Goal: Information Seeking & Learning: Learn about a topic

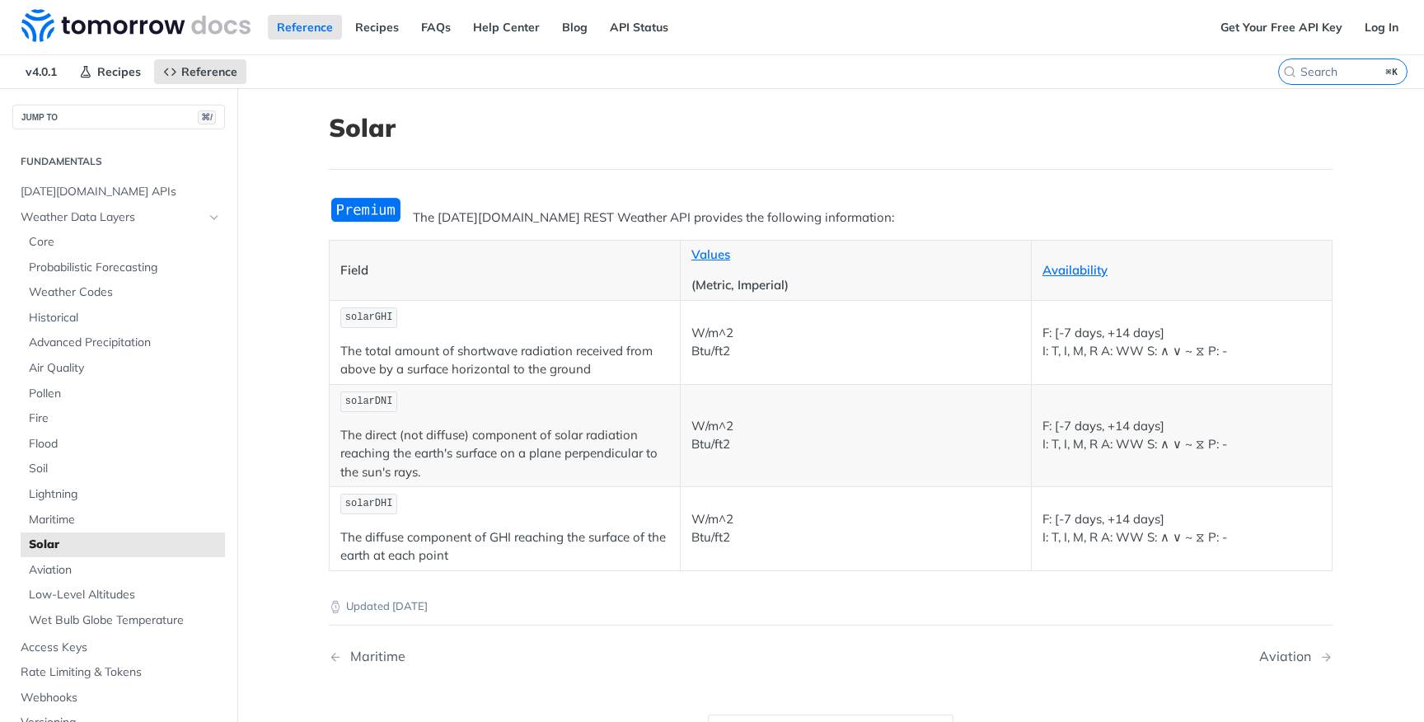
click at [360, 206] on img "Expand image" at bounding box center [366, 209] width 74 height 27
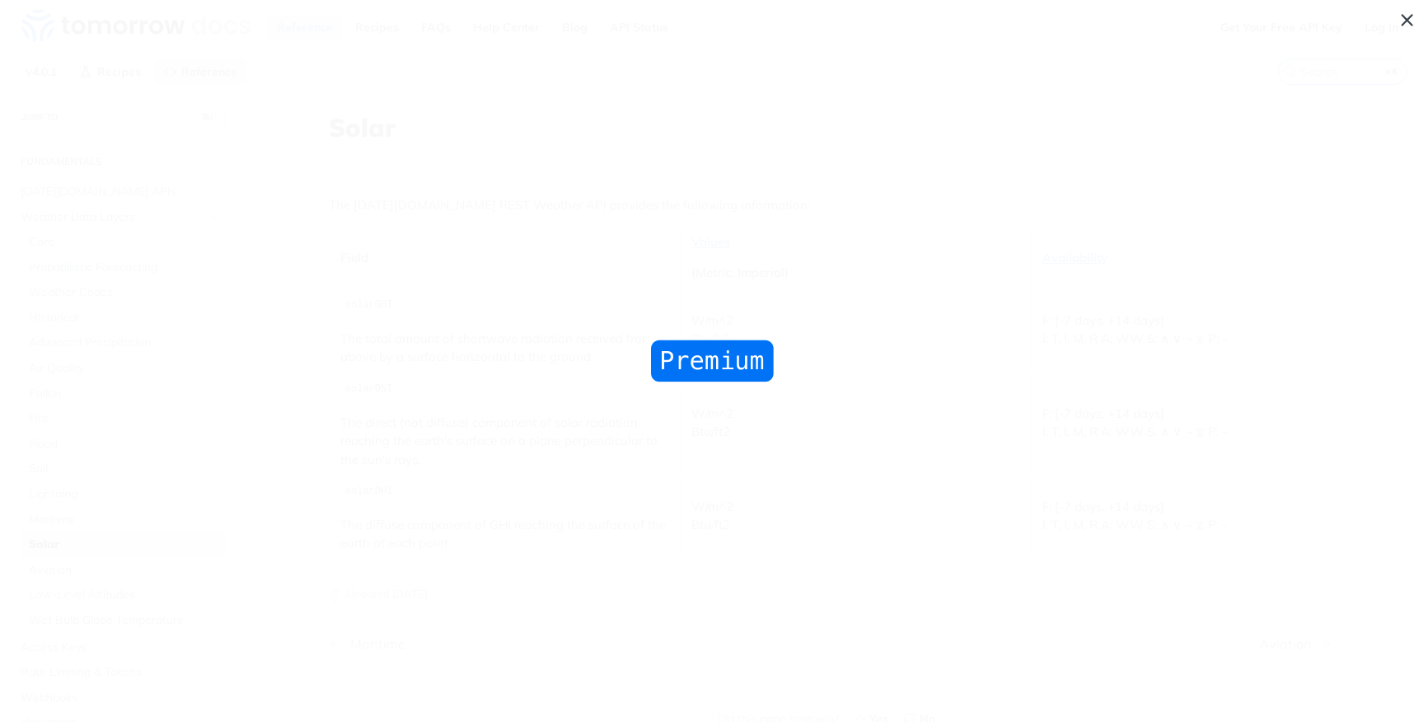
click at [500, 279] on span "Collapse image" at bounding box center [712, 361] width 1424 height 722
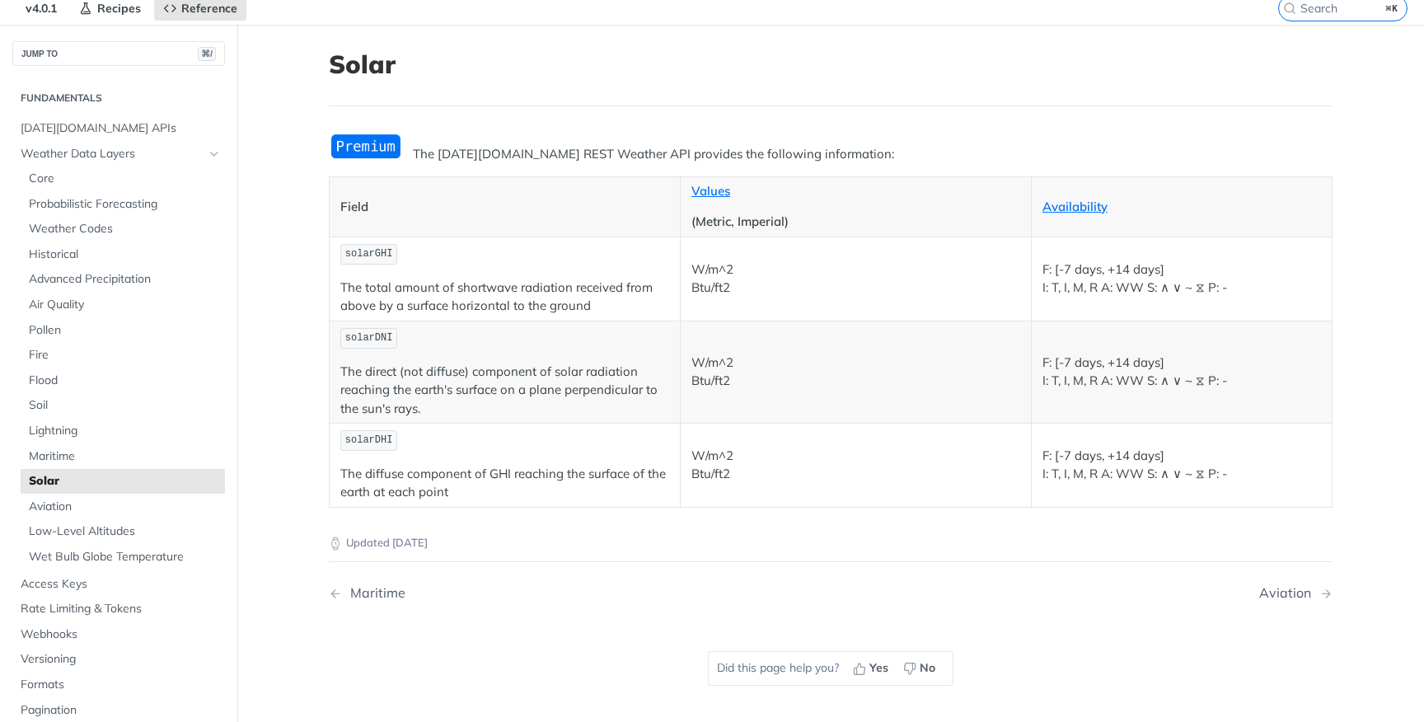
scroll to position [65, 0]
click at [60, 338] on link "Pollen" at bounding box center [123, 329] width 204 height 25
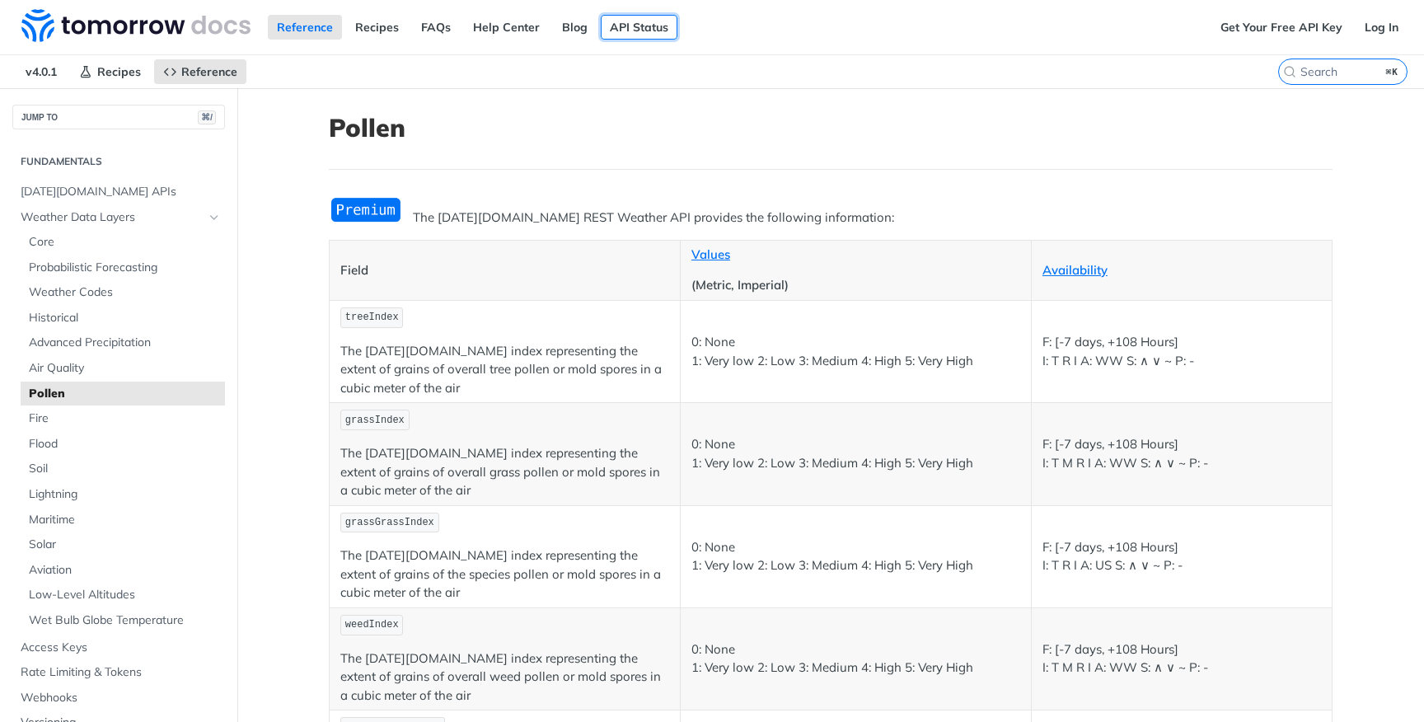
click at [641, 35] on link "API Status" at bounding box center [639, 27] width 77 height 25
click at [315, 30] on link "Reference" at bounding box center [305, 27] width 74 height 25
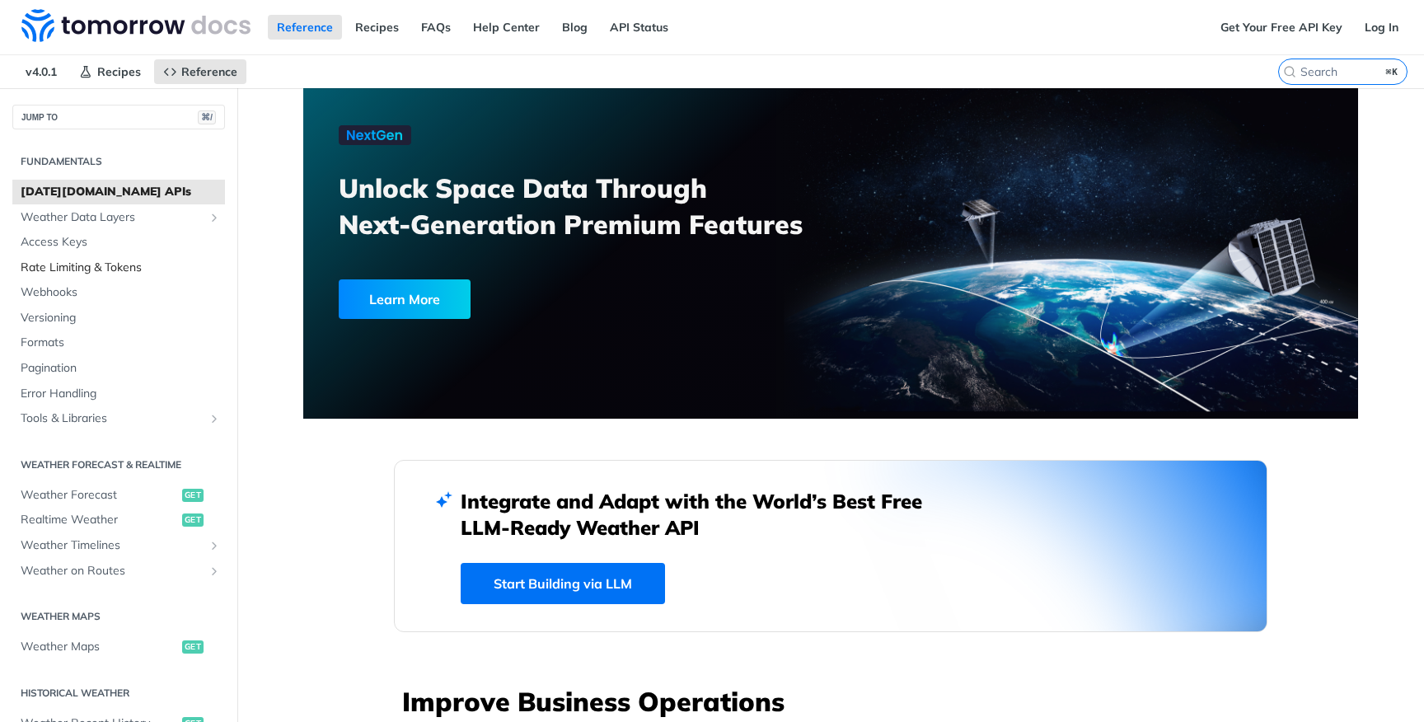
click at [127, 270] on span "Rate Limiting & Tokens" at bounding box center [121, 268] width 200 height 16
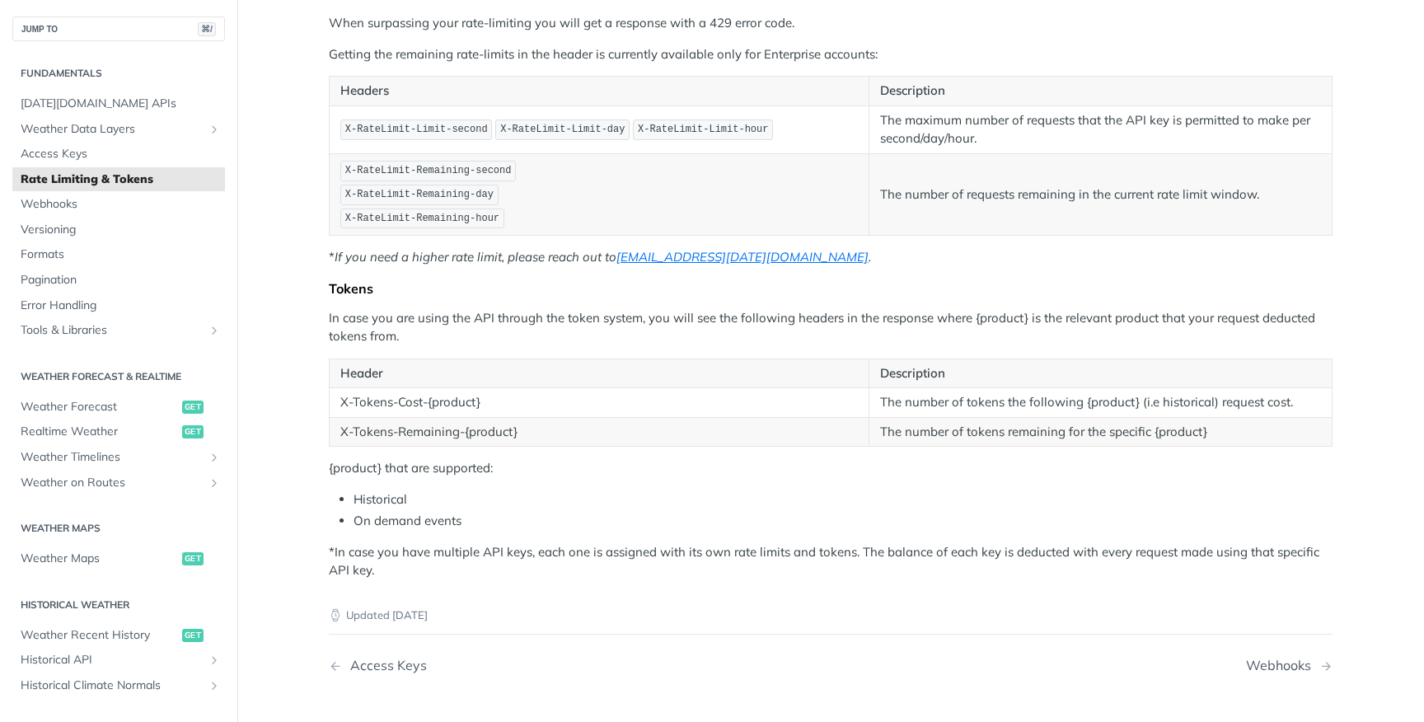
scroll to position [263, 0]
click at [103, 103] on span "[DATE][DOMAIN_NAME] APIs" at bounding box center [121, 104] width 200 height 16
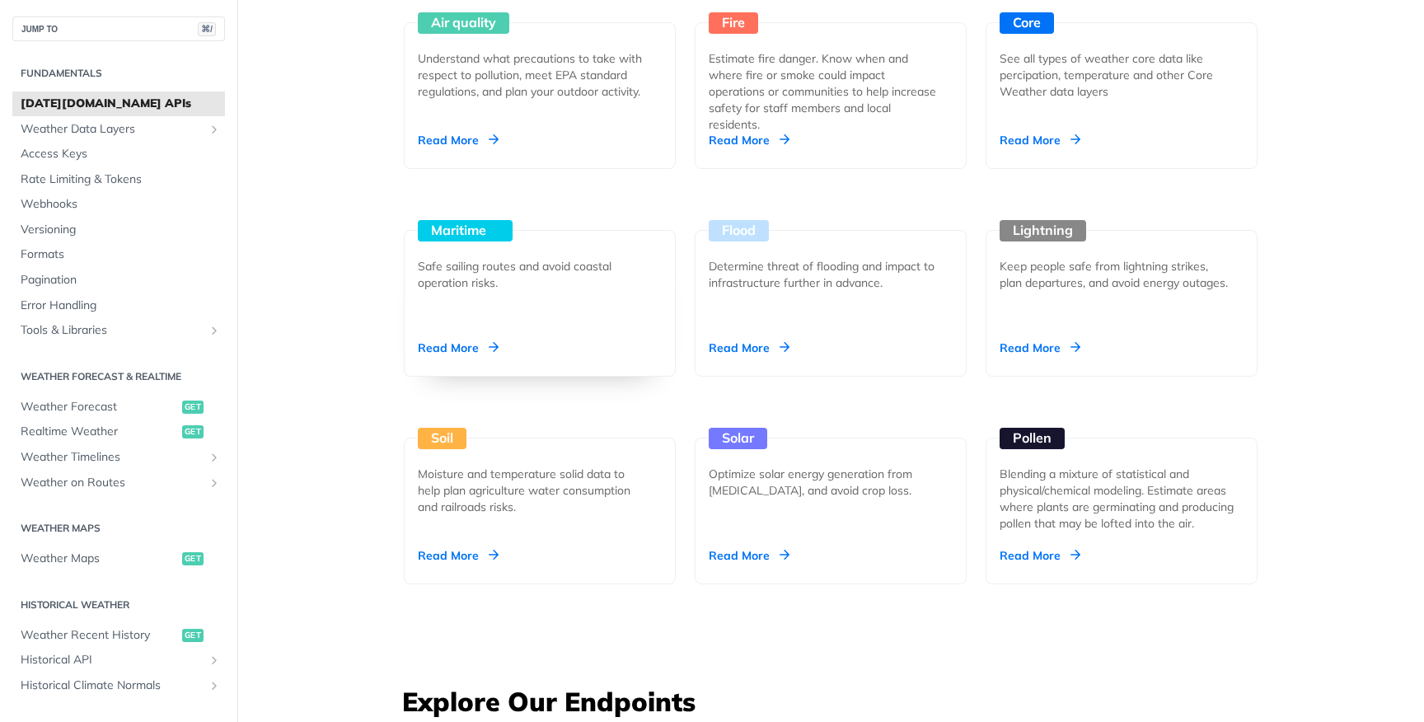
scroll to position [1620, 0]
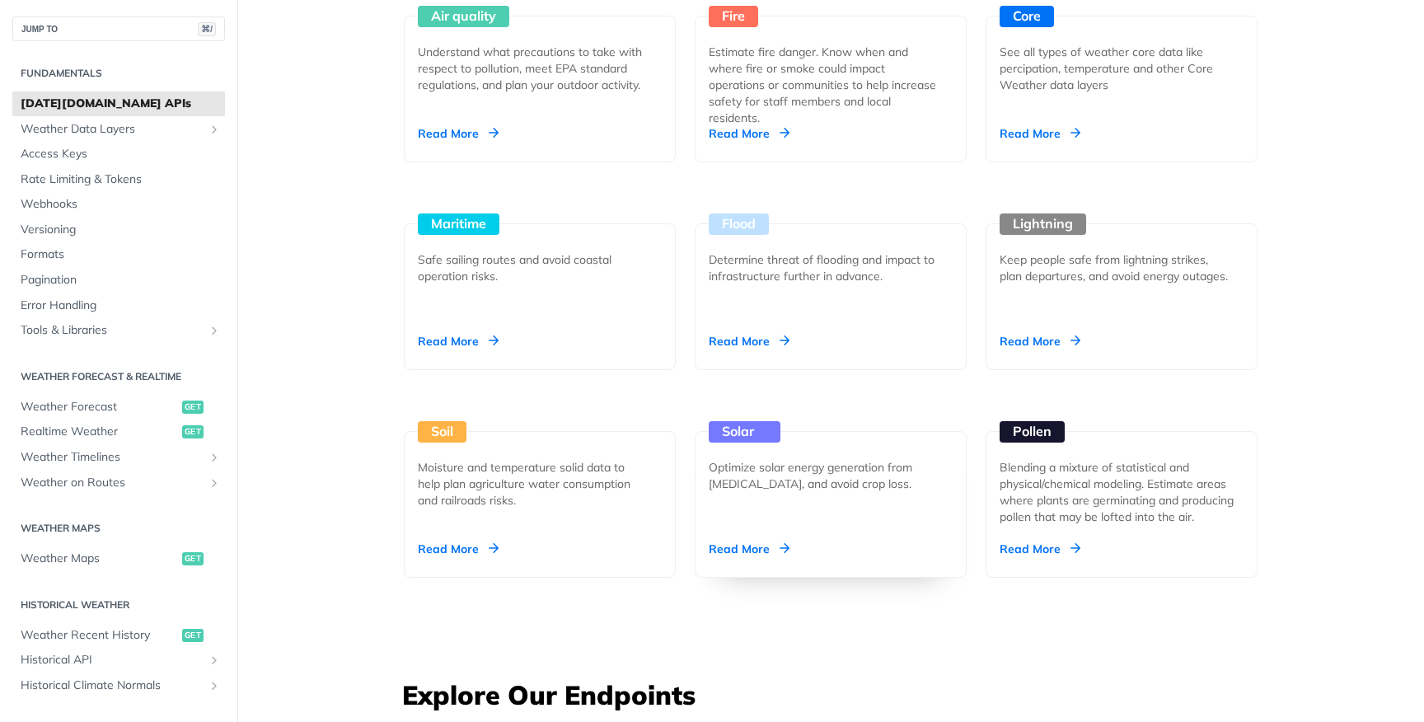
click at [870, 499] on div "Solar Optimize solar energy generation from irradiation, and avoid crop loss. R…" at bounding box center [831, 504] width 272 height 147
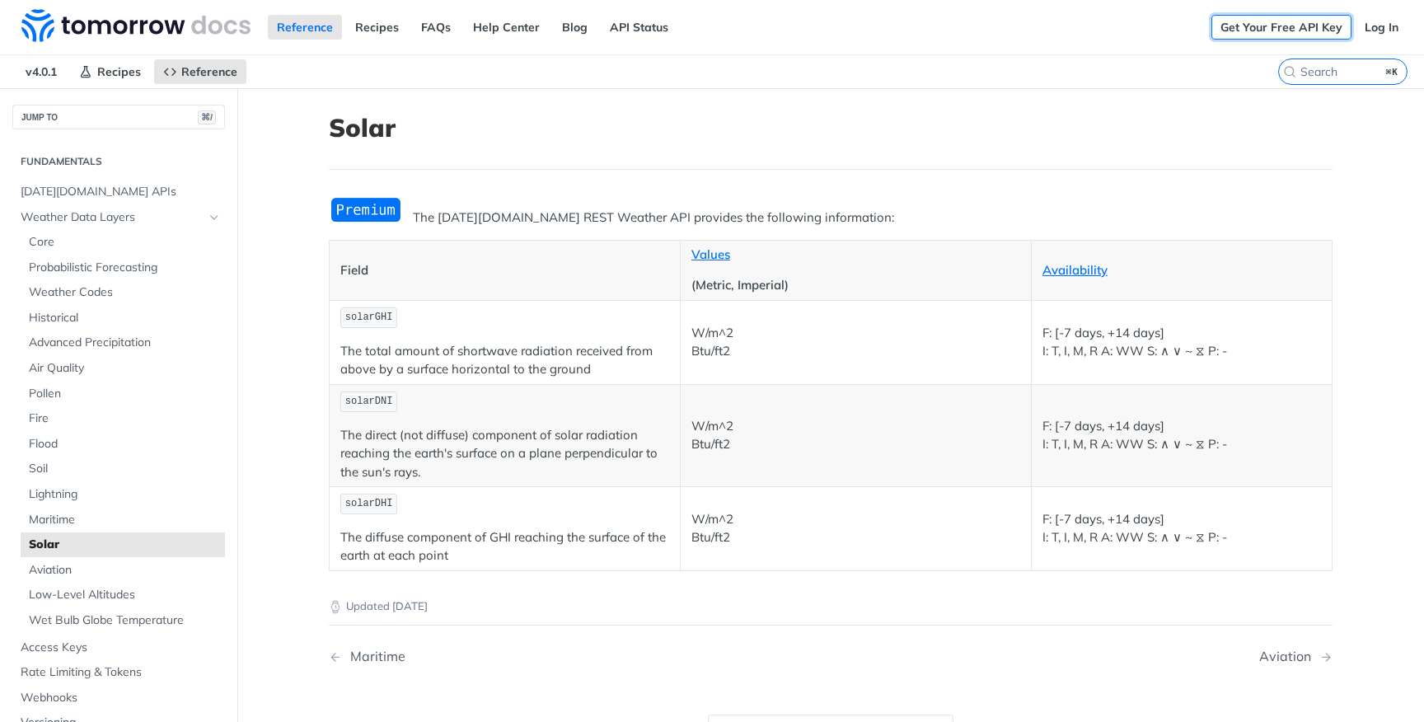
click at [1294, 30] on link "Get Your Free API Key" at bounding box center [1282, 27] width 140 height 25
